Goal: Information Seeking & Learning: Learn about a topic

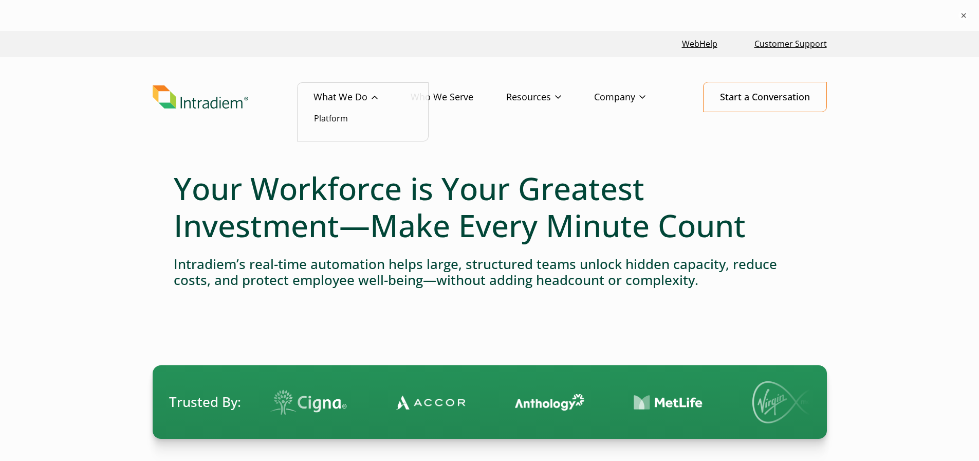
click at [354, 99] on link "What We Do" at bounding box center [362, 97] width 97 height 30
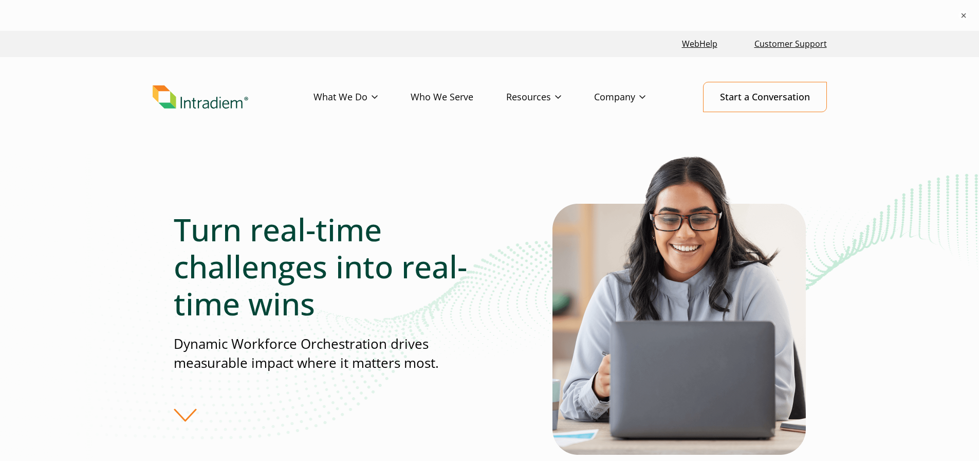
click at [230, 103] on img "Link to homepage of Intradiem" at bounding box center [201, 97] width 96 height 24
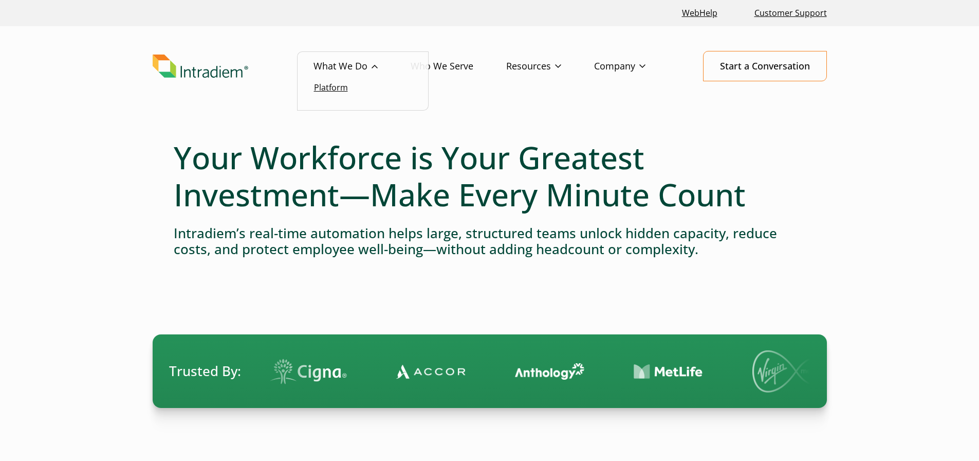
click at [340, 90] on link "Platform" at bounding box center [331, 87] width 34 height 11
